Goal: Contribute content: Add original content to the website for others to see

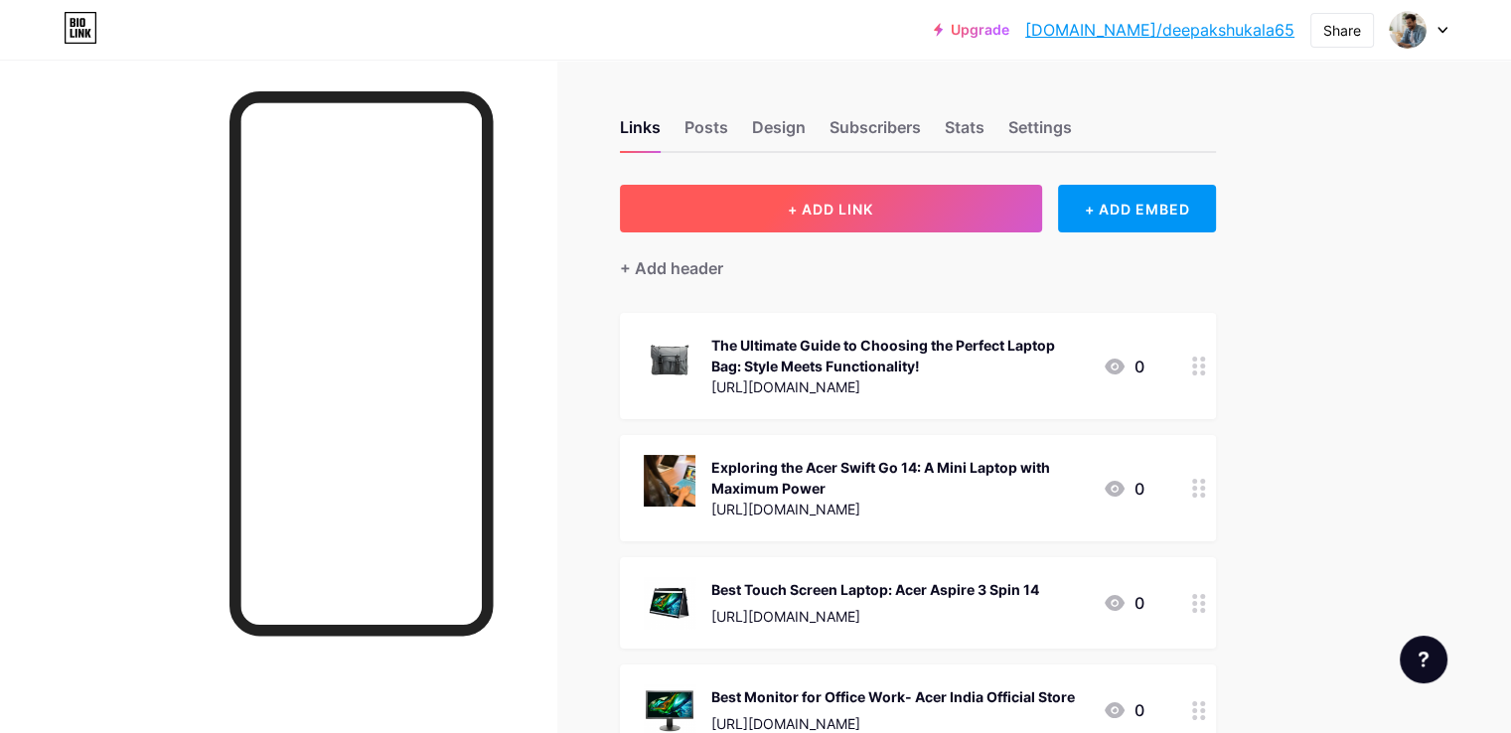
click at [974, 212] on button "+ ADD LINK" at bounding box center [831, 209] width 422 height 48
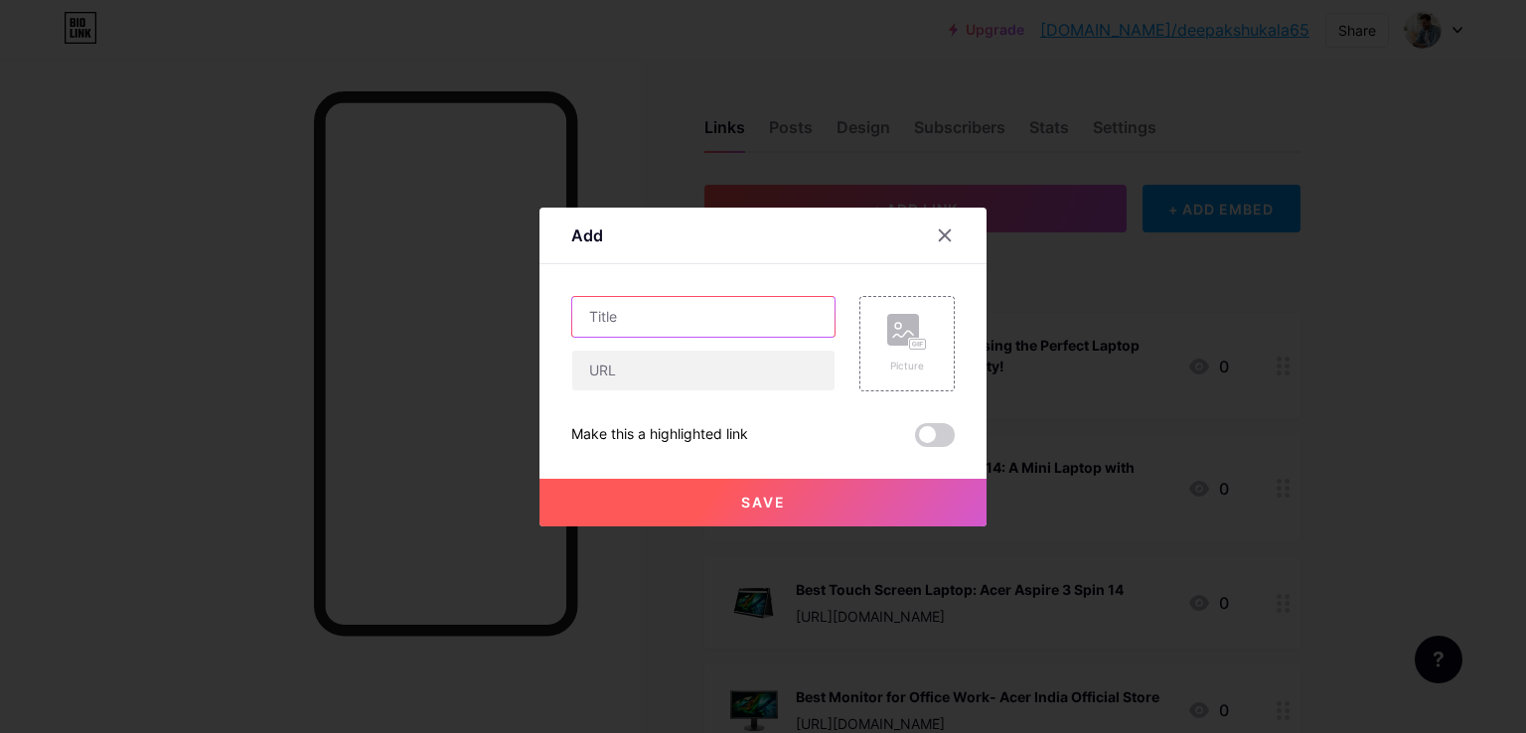
click at [601, 307] on input "text" at bounding box center [703, 317] width 262 height 40
paste input "The Ultimate Buying Guide: How to Choose the Best 4K Monitor in [DATE]"
type input "The Ultimate Buying Guide: How to Choose the Best 4K Monitor in [DATE]"
drag, startPoint x: 612, startPoint y: 372, endPoint x: 620, endPoint y: 462, distance: 89.8
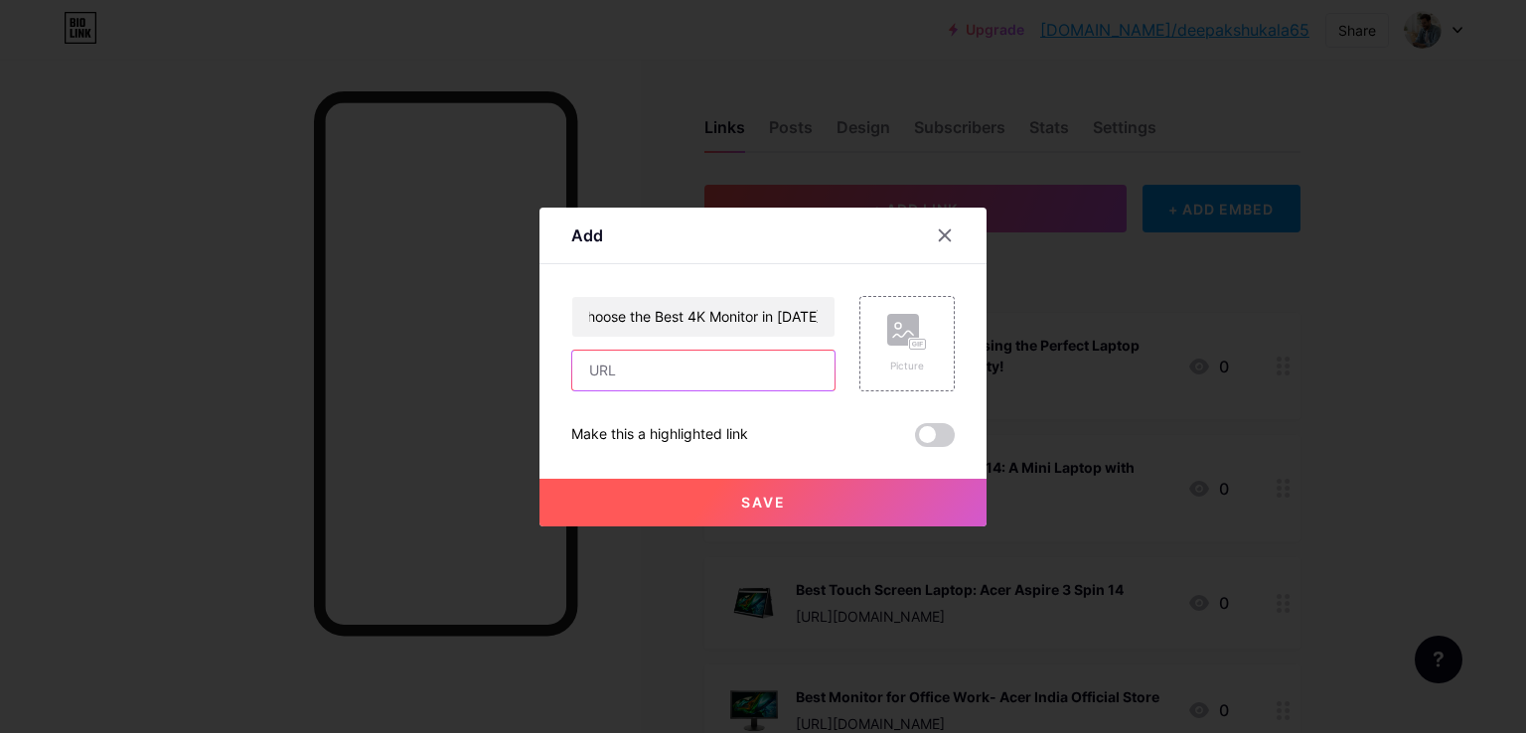
click at [612, 372] on input "text" at bounding box center [703, 371] width 262 height 40
paste input "[URL][DOMAIN_NAME]"
type input "[URL][DOMAIN_NAME]"
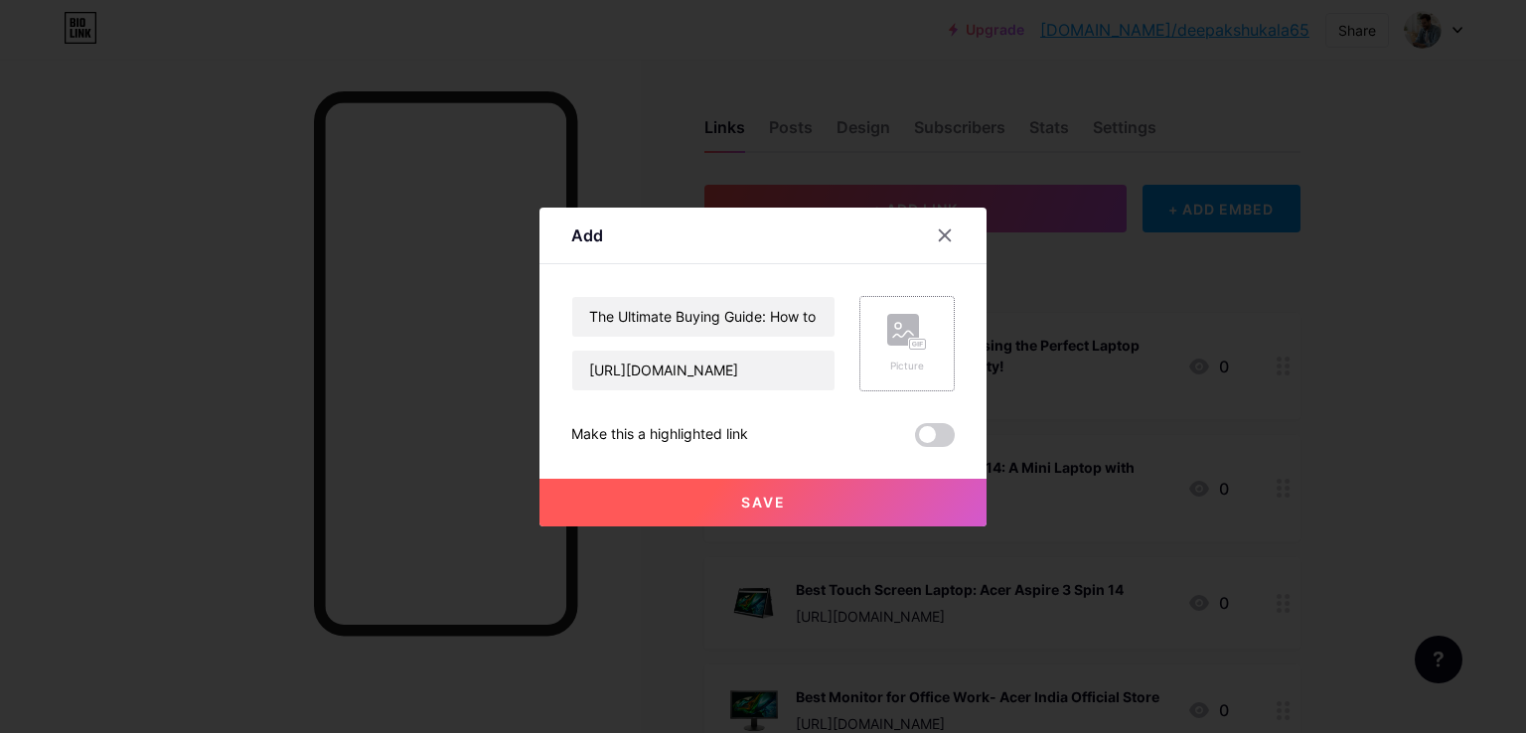
click at [903, 345] on icon at bounding box center [907, 332] width 40 height 37
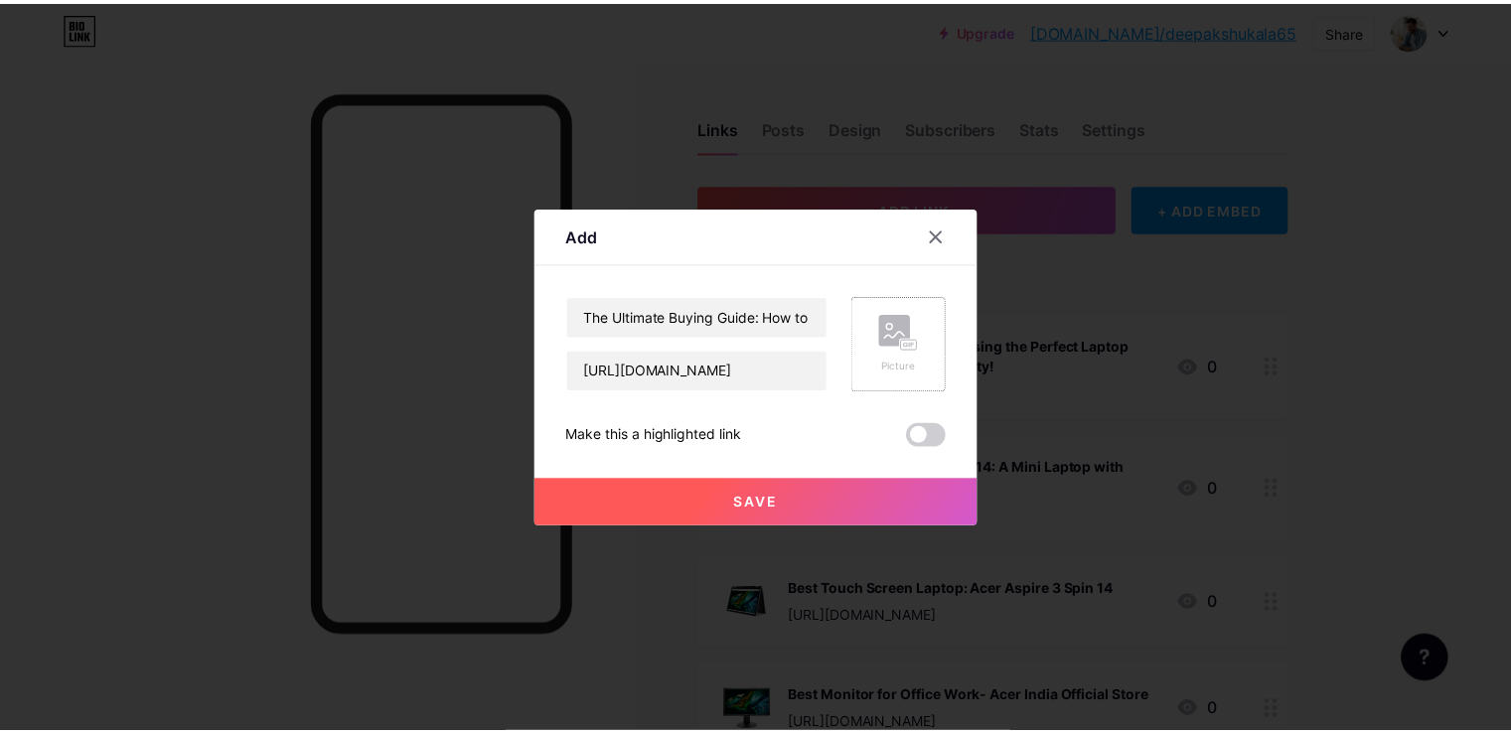
scroll to position [0, 0]
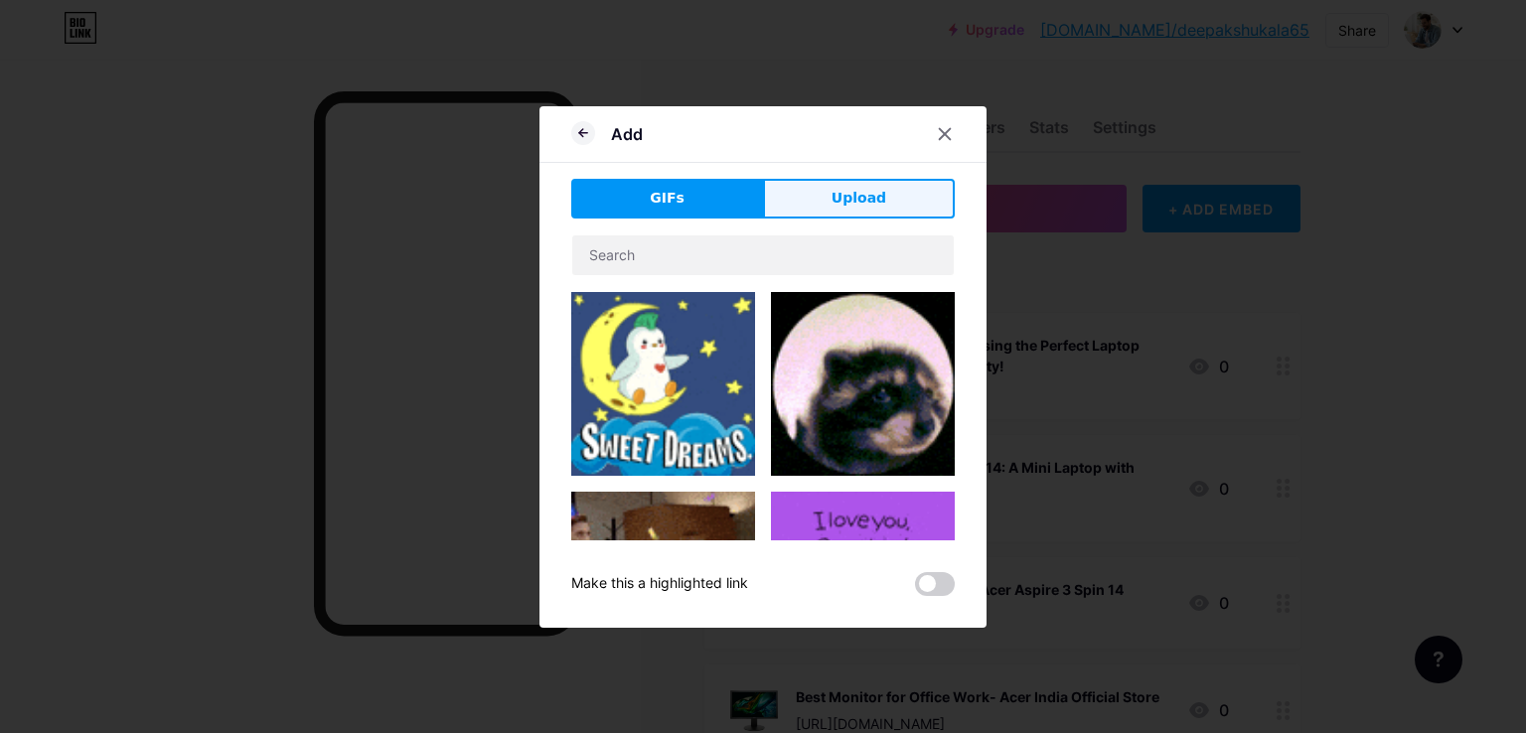
click at [854, 196] on span "Upload" at bounding box center [858, 198] width 55 height 21
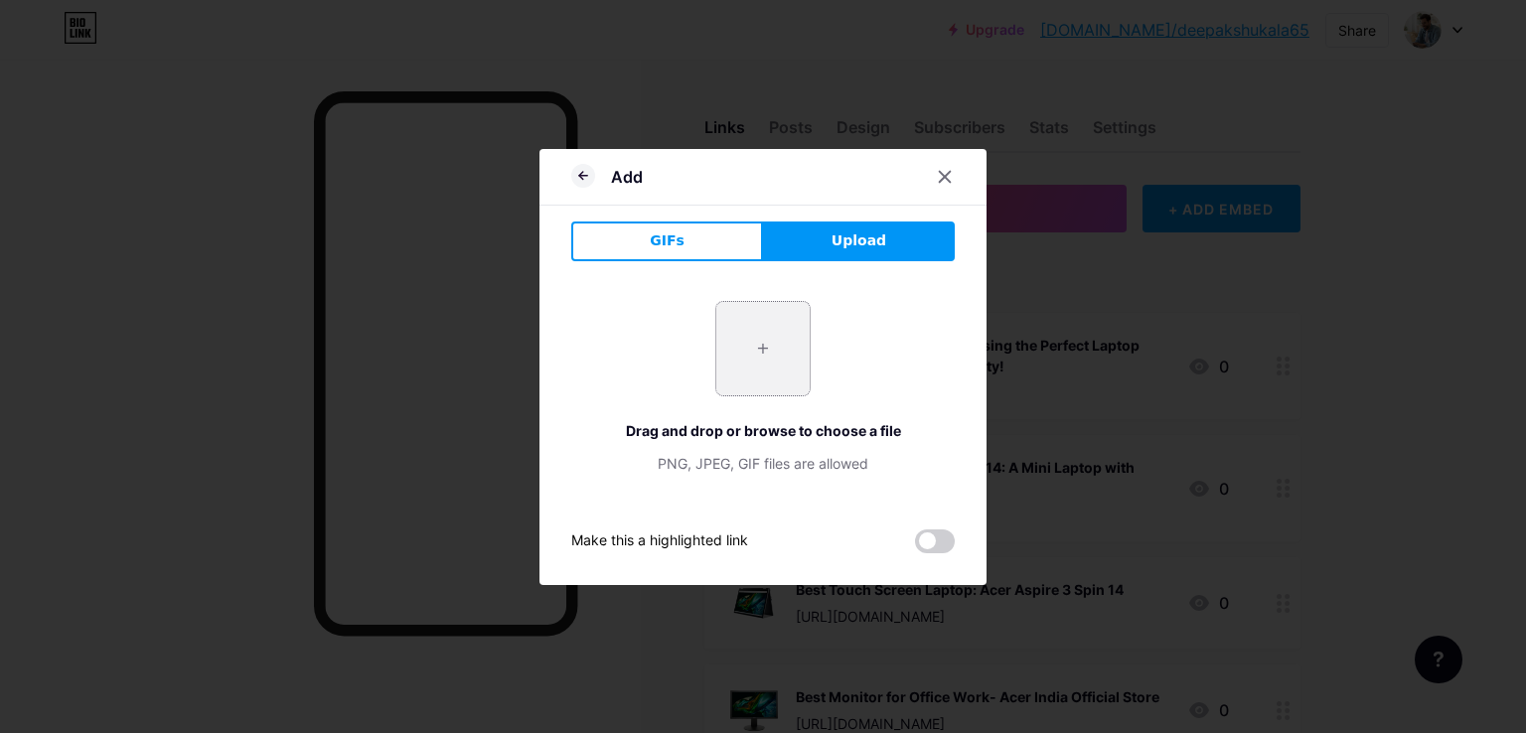
click at [772, 351] on input "file" at bounding box center [762, 348] width 93 height 93
type input "C:\fakepath\title_um.se1si.s02 (1).jpg"
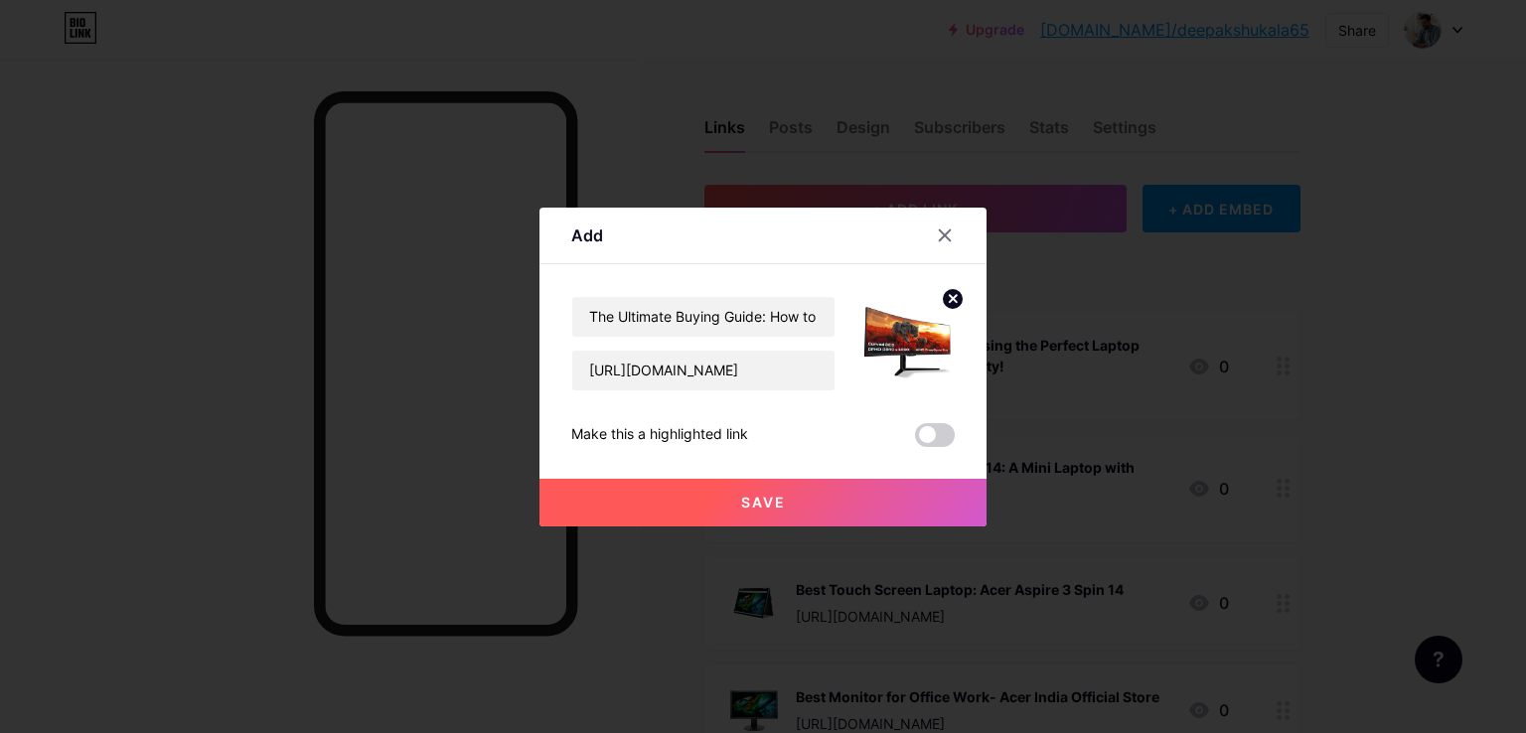
click at [763, 499] on span "Save" at bounding box center [763, 502] width 45 height 17
